Goal: Information Seeking & Learning: Learn about a topic

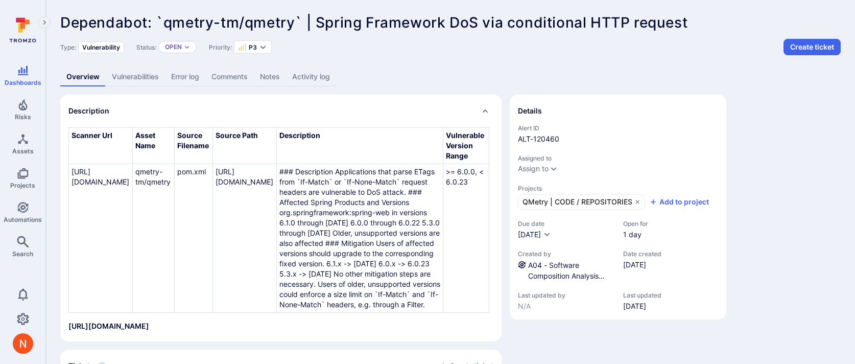
scroll to position [125, 0]
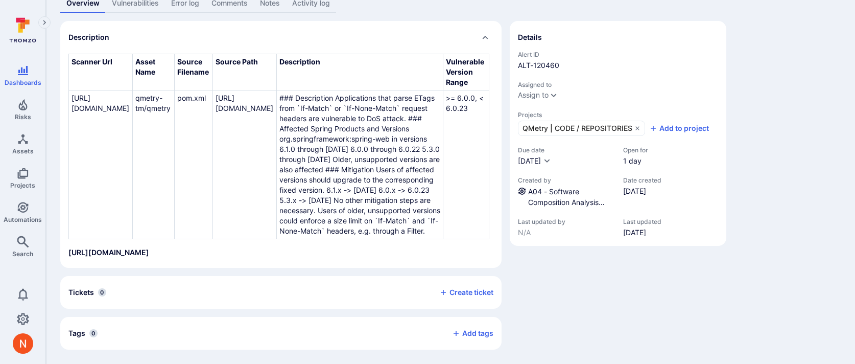
click at [548, 257] on div "Details Alert ID ALT-120460 Assigned to Assign to Projects QMetry | CODE / REPO…" at bounding box center [618, 185] width 217 height 328
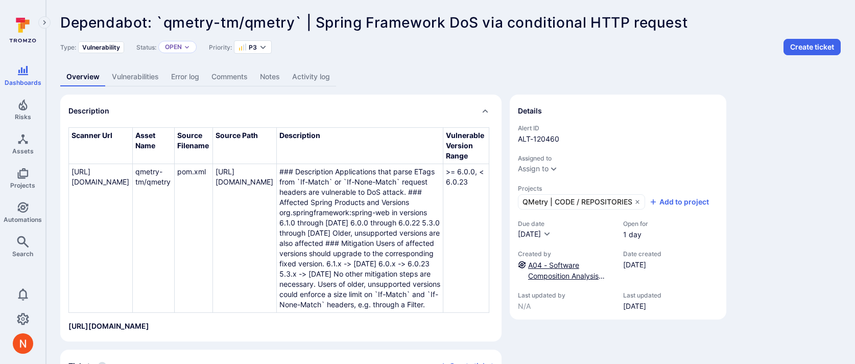
click at [548, 263] on link "A04 - Software Composition Analysis (SCA - Dependabot) - Medium" at bounding box center [566, 280] width 77 height 41
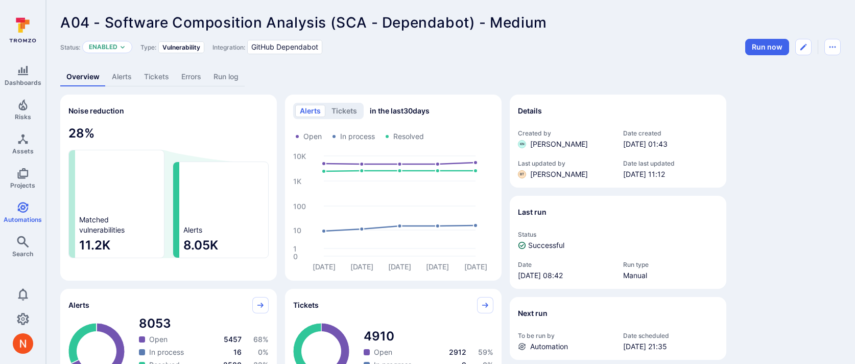
click at [125, 78] on link "Alerts" at bounding box center [122, 76] width 32 height 19
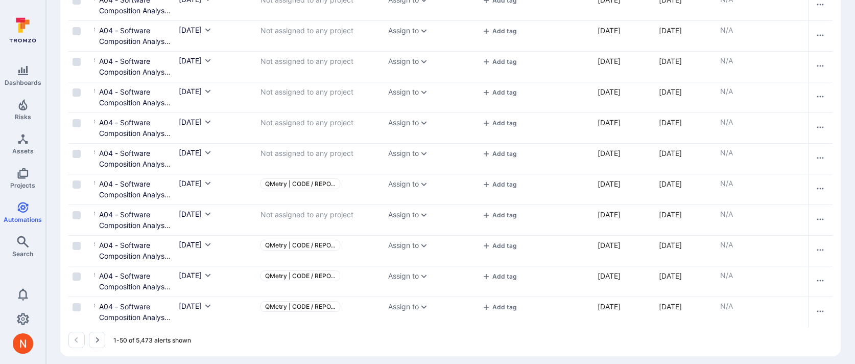
scroll to position [1381, 0]
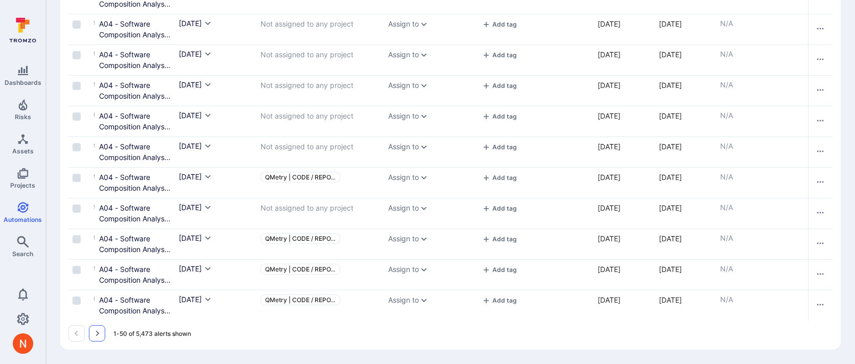
click at [99, 335] on icon "Go to the next page" at bounding box center [97, 333] width 8 height 8
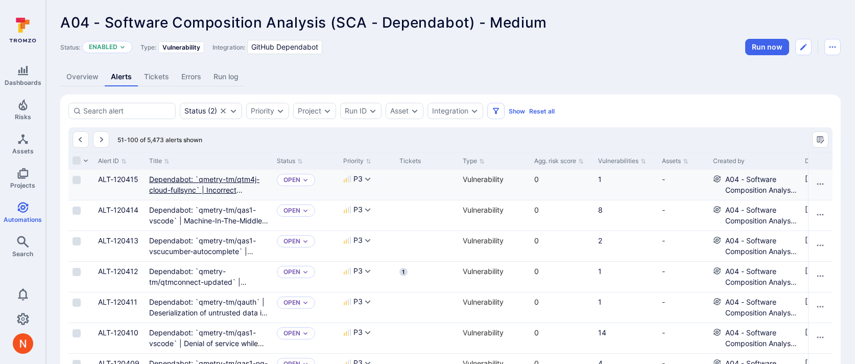
click at [210, 176] on link "Dependabot: `qmetry-tm/qtm4j-cloud-fullsync` | Incorrect Authorization in MySQL…" at bounding box center [206, 195] width 115 height 41
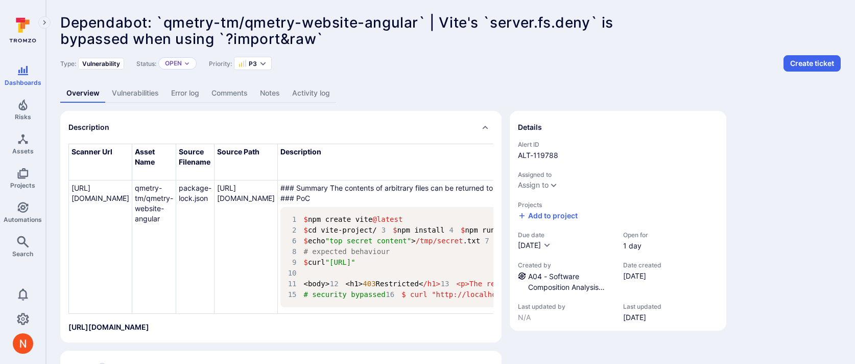
click at [146, 88] on link "Vulnerabilities" at bounding box center [135, 93] width 59 height 19
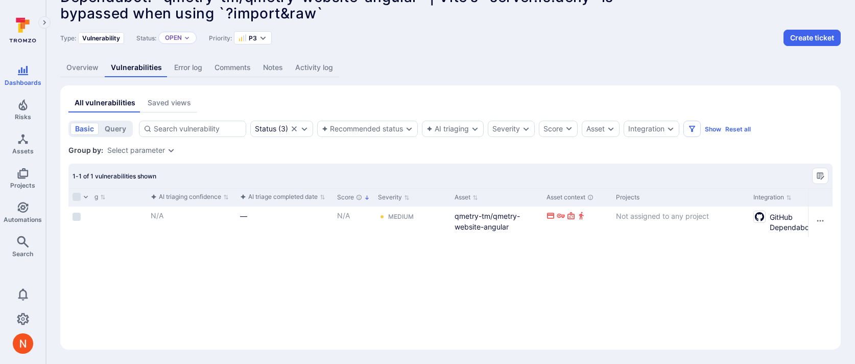
scroll to position [0, 321]
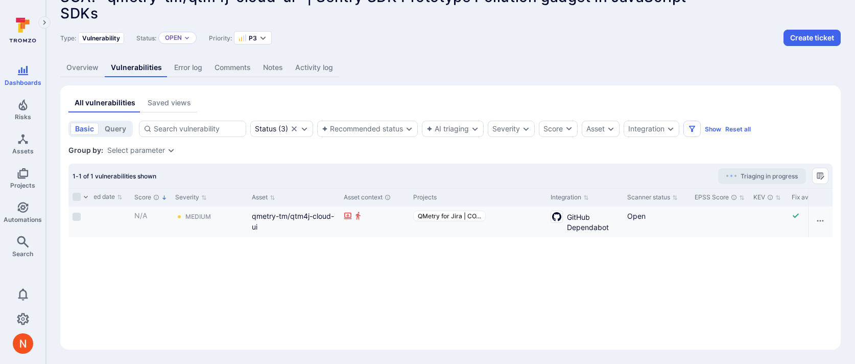
scroll to position [0, 528]
click at [101, 66] on link "Overview" at bounding box center [82, 67] width 44 height 19
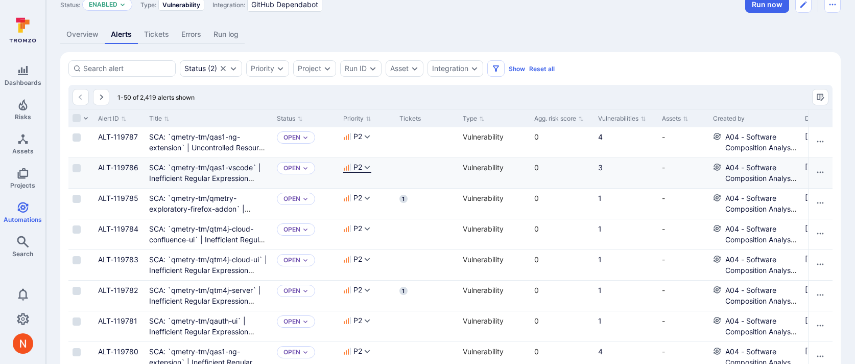
scroll to position [38, 0]
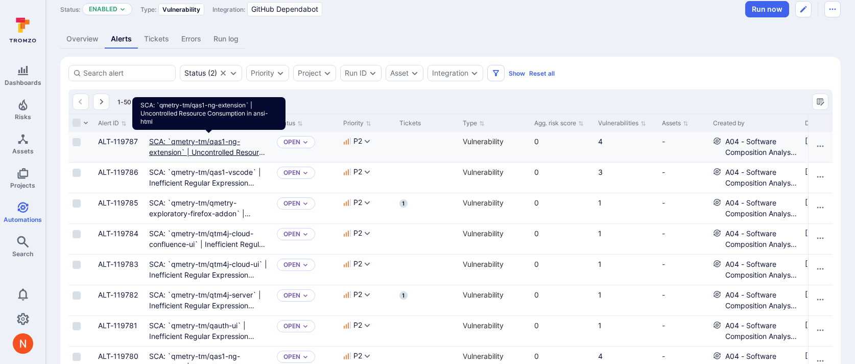
click at [185, 145] on link "SCA: `qmetry-tm/qas1-ng-extension` | Uncontrolled Resource Consumption in ansi-…" at bounding box center [208, 152] width 118 height 30
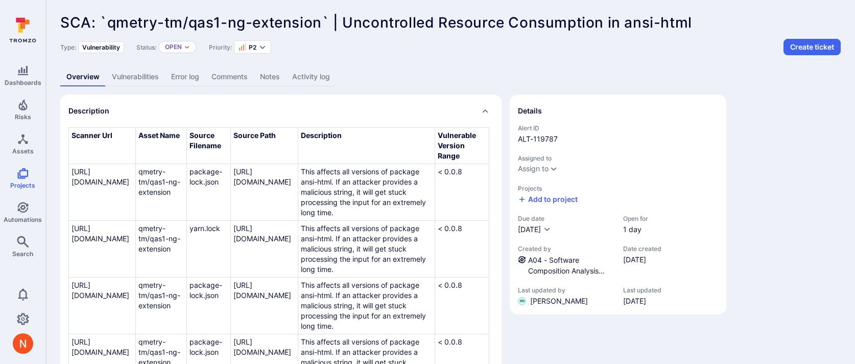
click at [126, 70] on link "Vulnerabilities" at bounding box center [135, 76] width 59 height 19
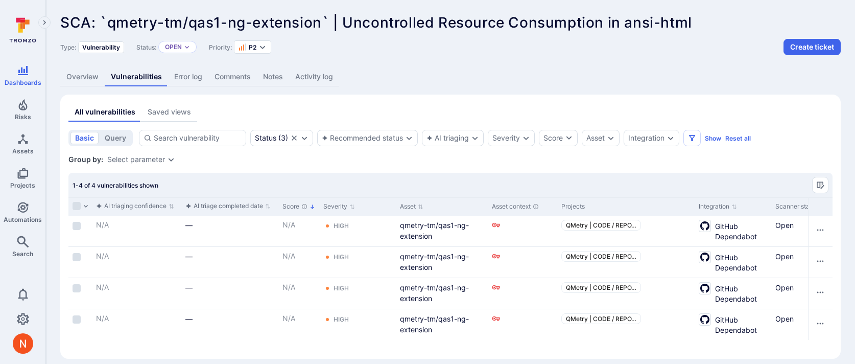
scroll to position [0, 385]
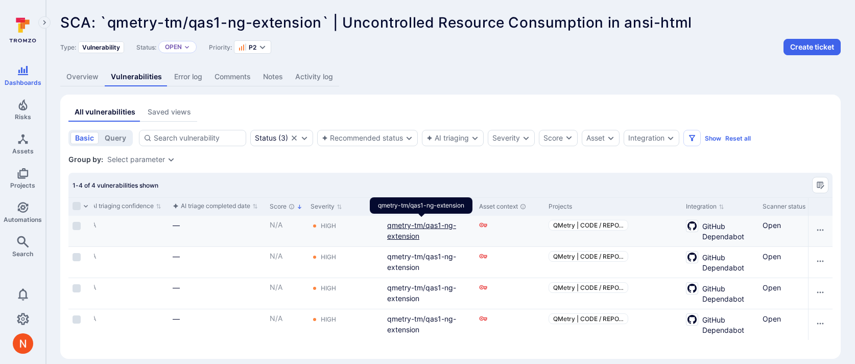
click at [420, 225] on link "qmetry-tm/qas1-ng-extension" at bounding box center [421, 230] width 69 height 19
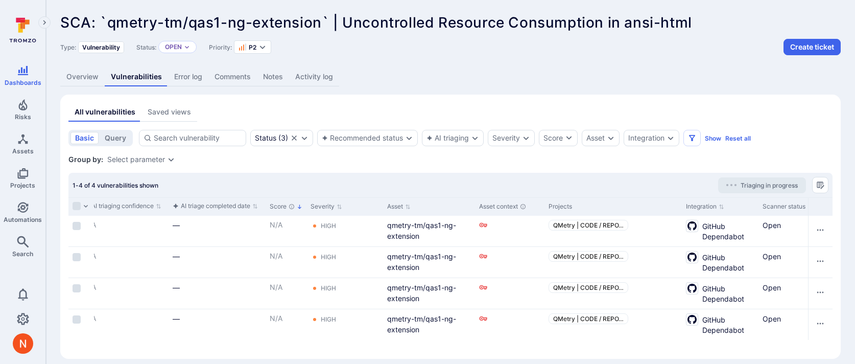
click at [86, 72] on link "Overview" at bounding box center [82, 76] width 44 height 19
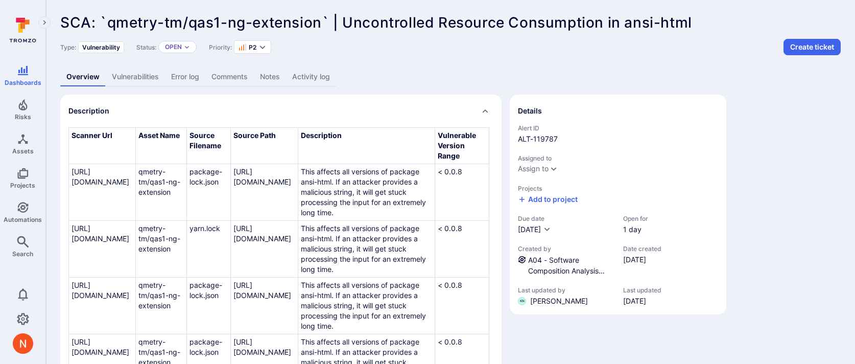
click at [146, 74] on link "Vulnerabilities" at bounding box center [135, 76] width 59 height 19
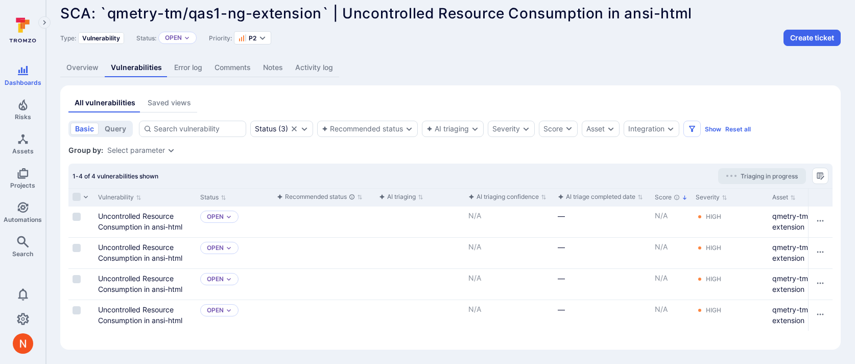
click at [74, 66] on link "Overview" at bounding box center [82, 67] width 44 height 19
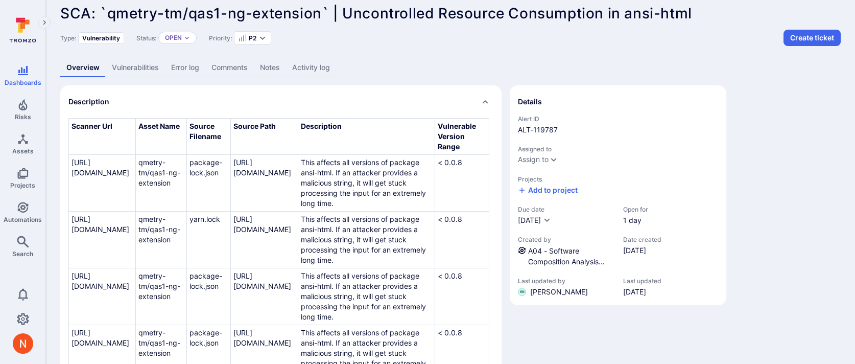
click at [531, 347] on div "Details Alert ID ALT-119787 Assigned to Assign to Projects Add to project Due d…" at bounding box center [618, 275] width 217 height 380
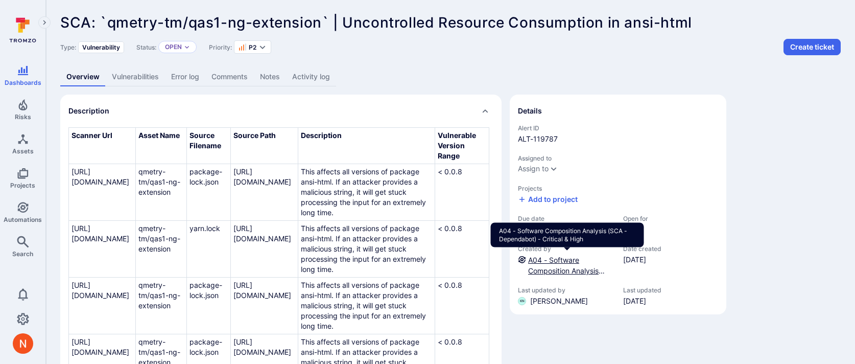
click at [547, 266] on link "A04 - Software Composition Analysis (SCA - Dependabot) - Critical & High" at bounding box center [566, 275] width 77 height 41
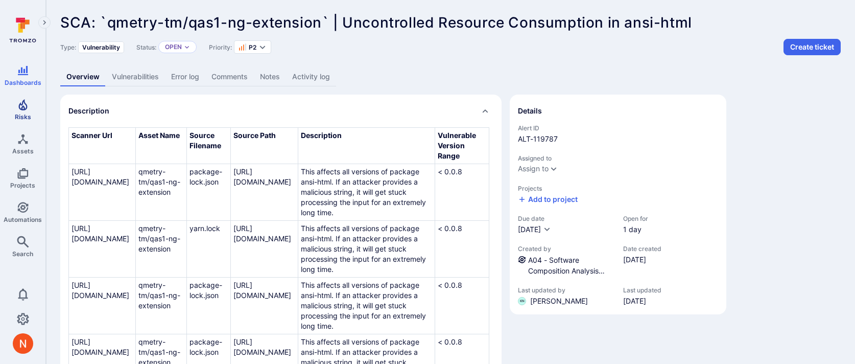
scroll to position [9, 0]
